Goal: Task Accomplishment & Management: Use online tool/utility

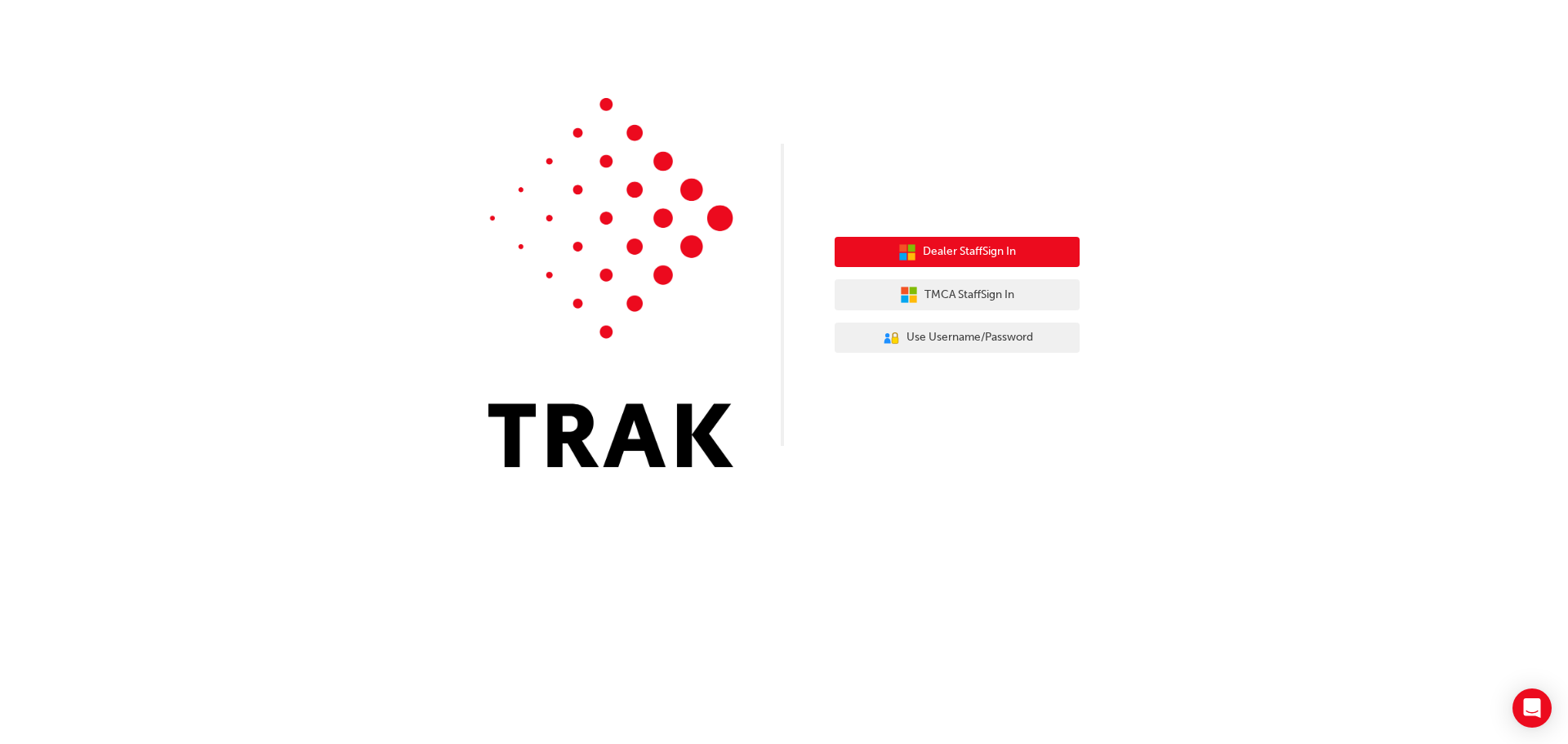
click at [978, 248] on span "Dealer Staff Sign In" at bounding box center [969, 252] width 93 height 19
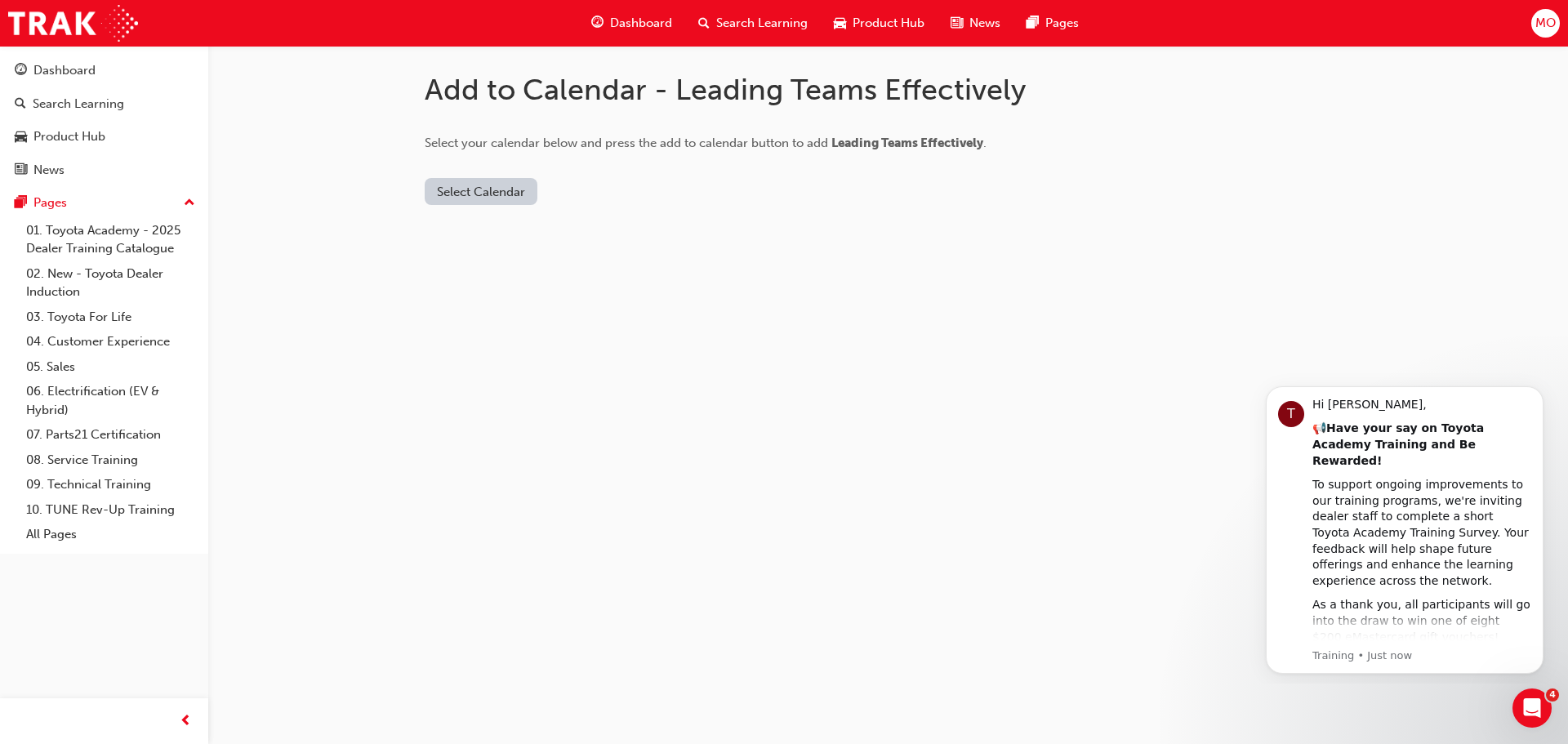
click at [482, 191] on button "Select Calendar" at bounding box center [481, 192] width 113 height 27
click at [459, 264] on div "Office 365" at bounding box center [462, 262] width 59 height 19
click at [603, 188] on button "Add to Calendar" at bounding box center [578, 192] width 116 height 27
click at [467, 194] on button "Office 365" at bounding box center [466, 192] width 83 height 27
click at [443, 236] on div "Outlook.com" at bounding box center [468, 231] width 99 height 19
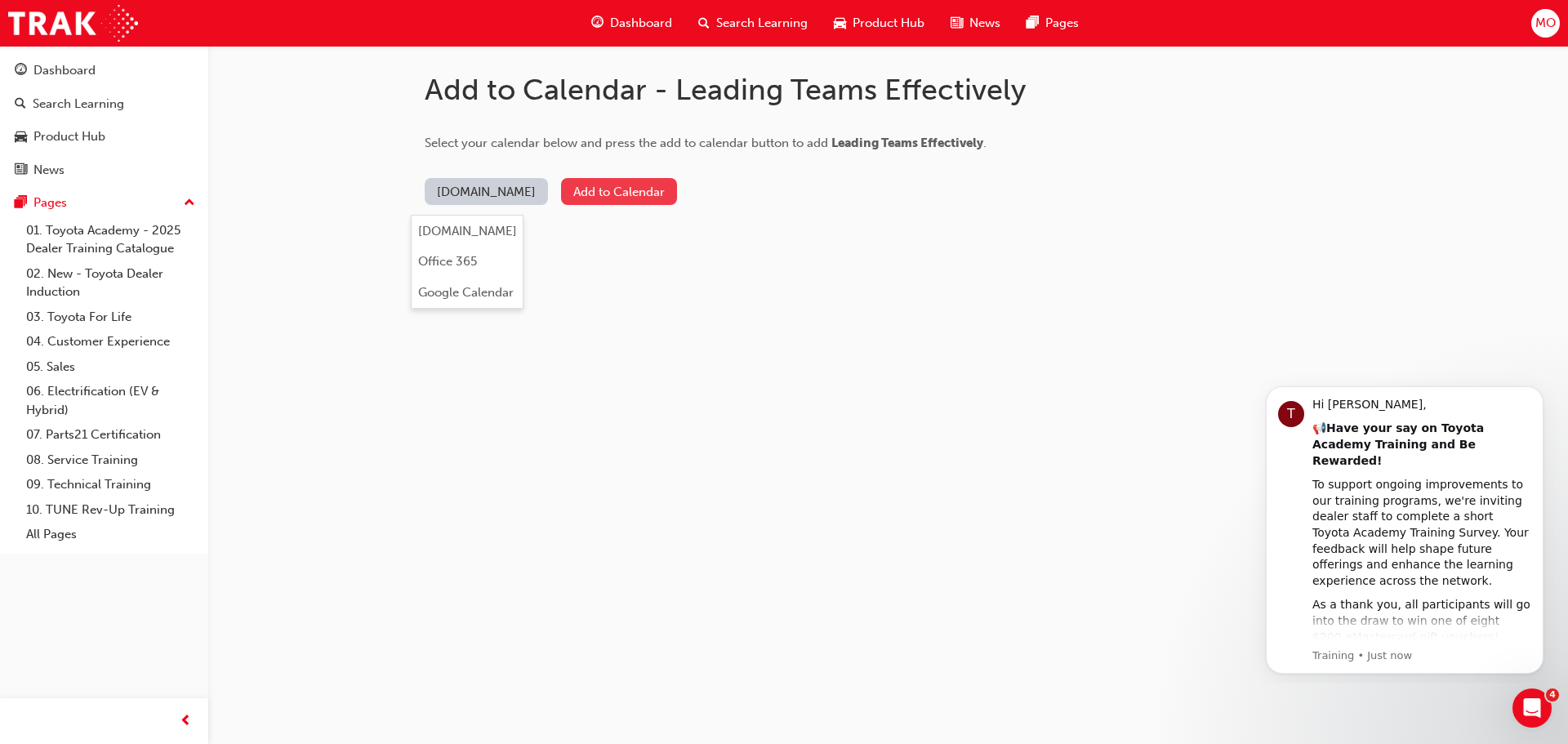
click at [598, 193] on button "Add to Calendar" at bounding box center [618, 192] width 116 height 27
click at [513, 184] on button "Select Calendar" at bounding box center [481, 192] width 113 height 27
click at [453, 252] on button "Office 365" at bounding box center [482, 262] width 111 height 31
click at [598, 187] on button "Add to Calendar" at bounding box center [578, 192] width 116 height 27
